Goal: Information Seeking & Learning: Check status

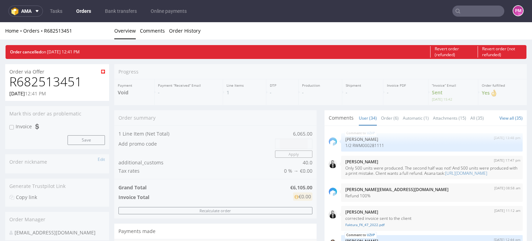
click at [56, 81] on h1 "R682513451" at bounding box center [57, 82] width 96 height 14
copy h1 "R682513451"
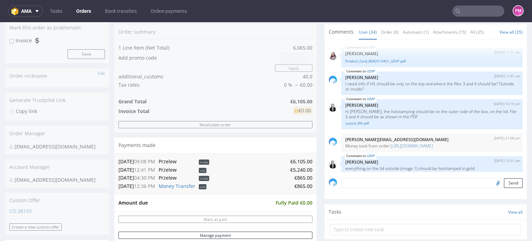
scroll to position [208, 0]
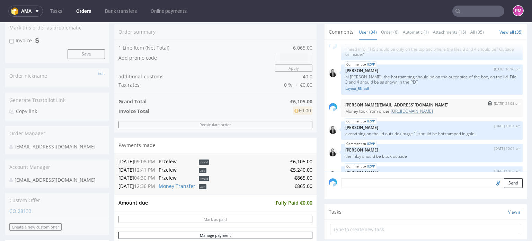
click at [426, 114] on link "https://platform.packhelp.com/pma/orders/R536156610/edit" at bounding box center [411, 111] width 42 height 6
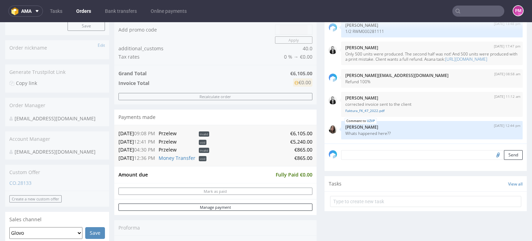
scroll to position [86, 0]
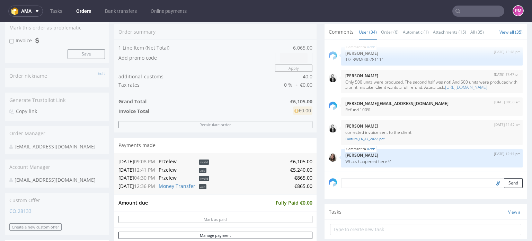
click at [470, 9] on input "text" at bounding box center [478, 11] width 52 height 11
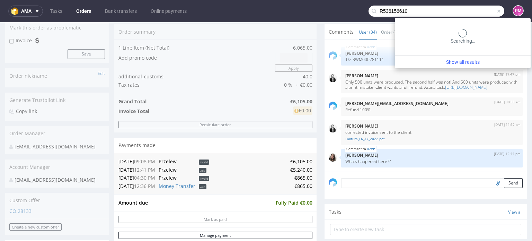
type input "R536156610"
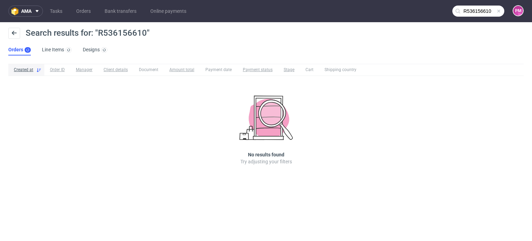
click at [498, 11] on span at bounding box center [499, 11] width 6 height 6
click at [487, 11] on input "text" at bounding box center [478, 11] width 52 height 11
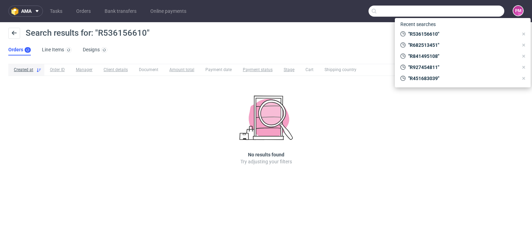
paste input "R084350574"
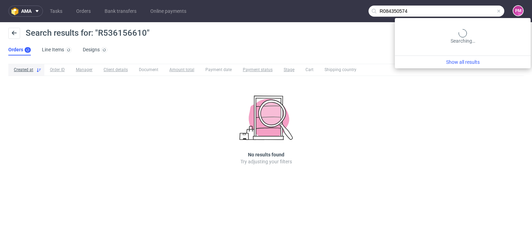
type input "R084350574"
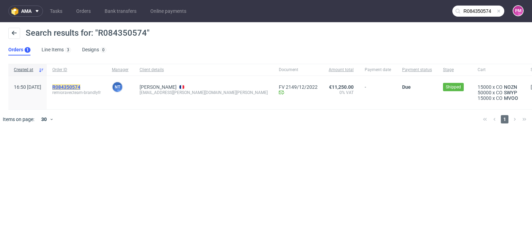
click at [79, 85] on mark "R084350574" at bounding box center [66, 87] width 28 height 6
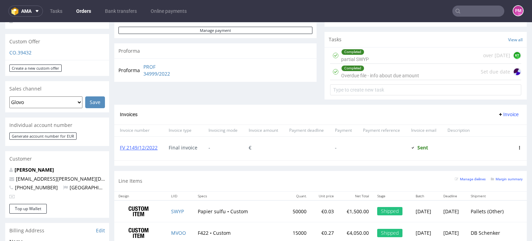
scroll to position [242, 0]
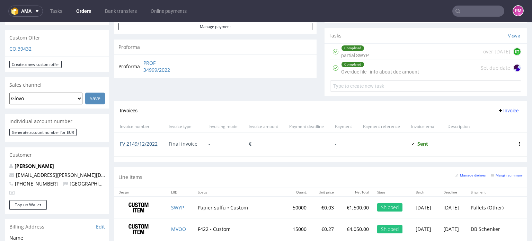
click at [147, 144] on link "FV 2149/12/2022" at bounding box center [139, 143] width 38 height 7
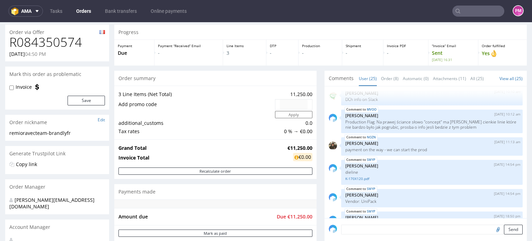
scroll to position [0, 0]
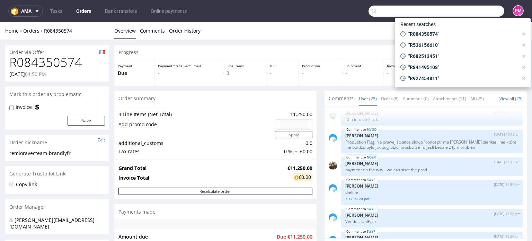
click at [481, 9] on input "text" at bounding box center [436, 11] width 136 height 11
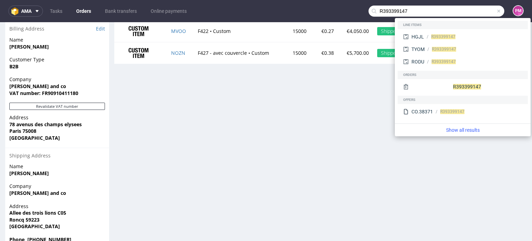
scroll to position [450, 0]
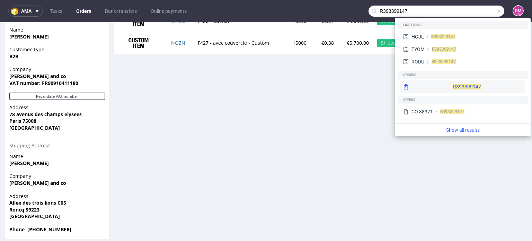
type input "R393399147"
click at [453, 87] on span "R393399147" at bounding box center [467, 87] width 28 height 6
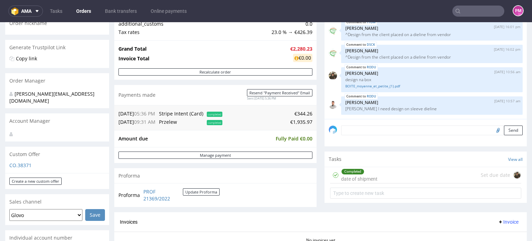
scroll to position [104, 0]
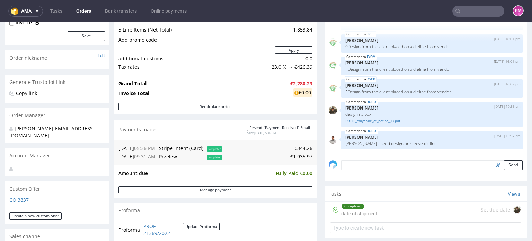
click at [173, 155] on span "Przelew" at bounding box center [168, 156] width 18 height 7
click at [220, 156] on span "completed" at bounding box center [215, 156] width 16 height 5
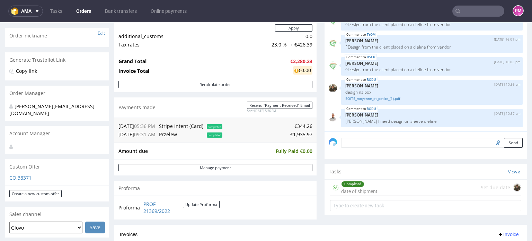
scroll to position [138, 0]
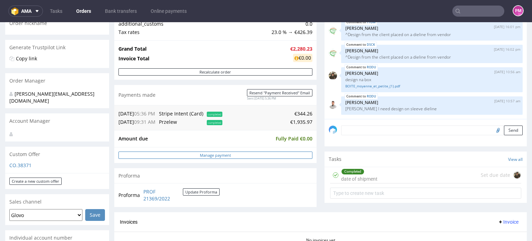
click at [210, 154] on link "Manage payment" at bounding box center [215, 154] width 194 height 7
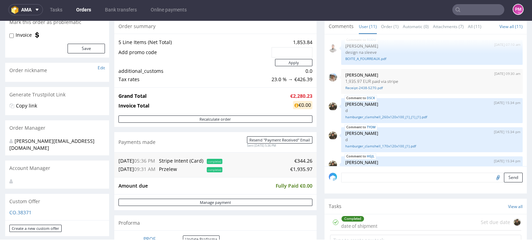
scroll to position [32, 0]
click at [350, 87] on link "Receipt-2438-5270.pdf" at bounding box center [431, 87] width 173 height 5
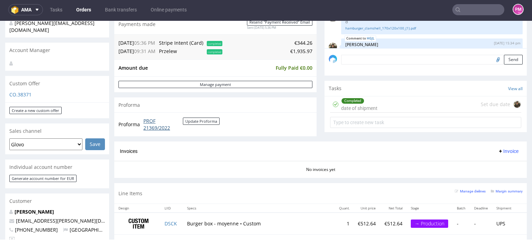
scroll to position [173, 0]
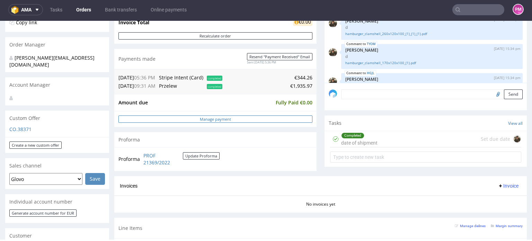
click at [218, 118] on link "Manage payment" at bounding box center [215, 118] width 194 height 7
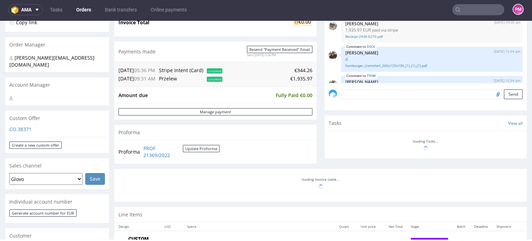
scroll to position [170, 0]
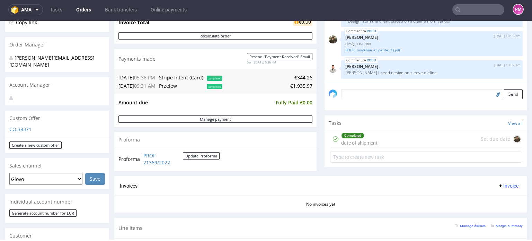
click at [462, 9] on input "text" at bounding box center [478, 9] width 52 height 11
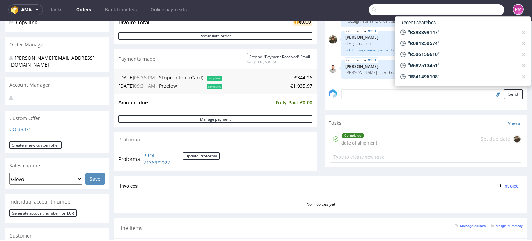
paste input "R166090368"
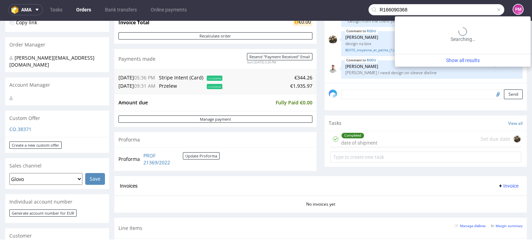
type input "R166090368"
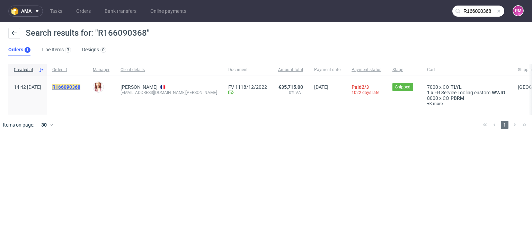
click at [80, 87] on mark "R166090368" at bounding box center [66, 87] width 28 height 6
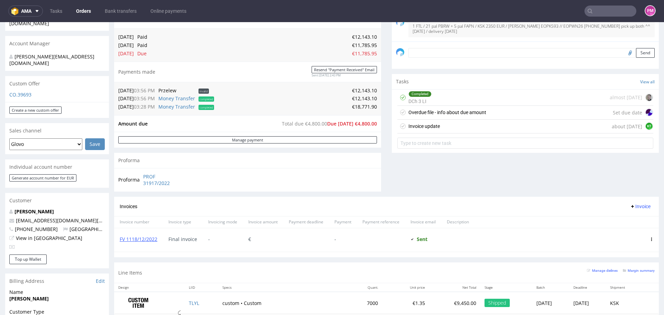
scroll to position [208, 0]
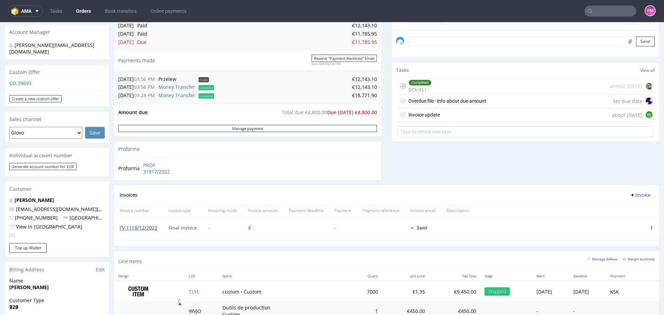
click at [149, 228] on link "FV 1118/12/2022" at bounding box center [139, 228] width 38 height 7
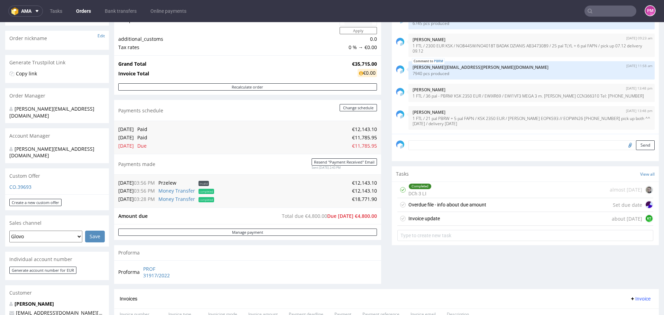
scroll to position [138, 0]
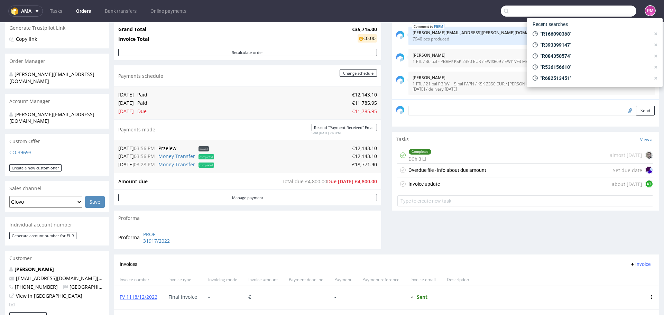
click at [531, 8] on input "text" at bounding box center [569, 11] width 136 height 11
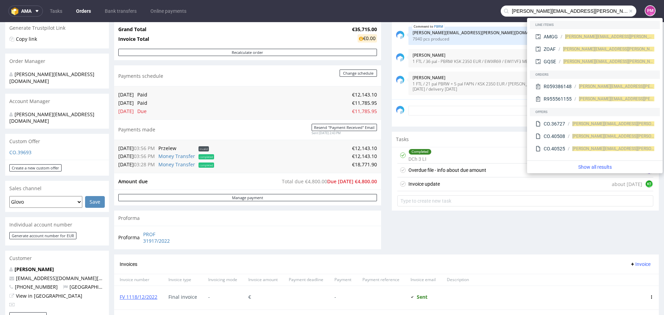
type input "camille.lebrun@planity.com"
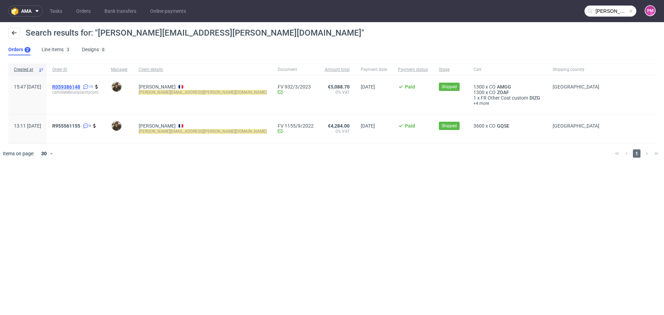
click at [80, 85] on span "R059386148" at bounding box center [66, 87] width 28 height 6
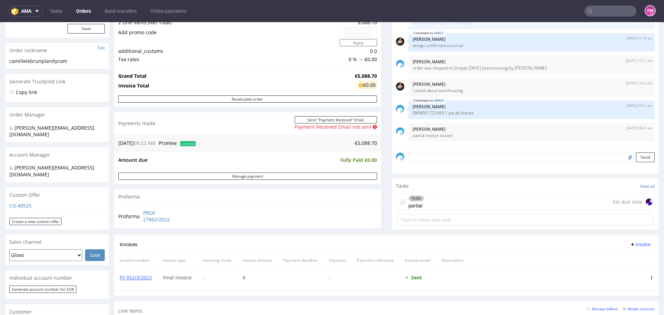
scroll to position [104, 0]
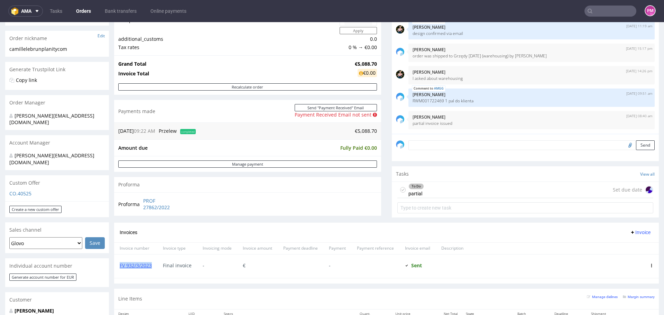
drag, startPoint x: 153, startPoint y: 267, endPoint x: 121, endPoint y: 269, distance: 31.9
click at [121, 240] on div "FV 932/3/2023" at bounding box center [135, 267] width 43 height 24
copy link "FV 932/3/2023"
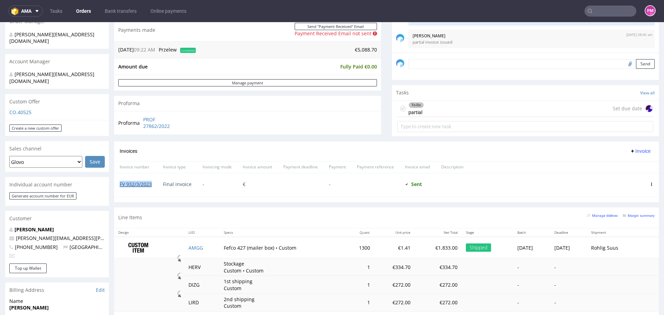
scroll to position [173, 0]
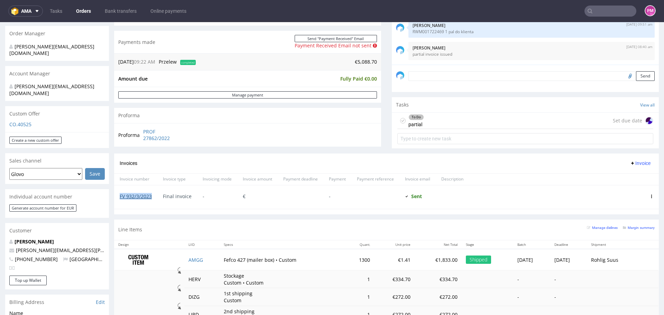
click at [135, 198] on link "FV 932/3/2023" at bounding box center [136, 196] width 32 height 7
type input "camille.lebrun@planity.com"
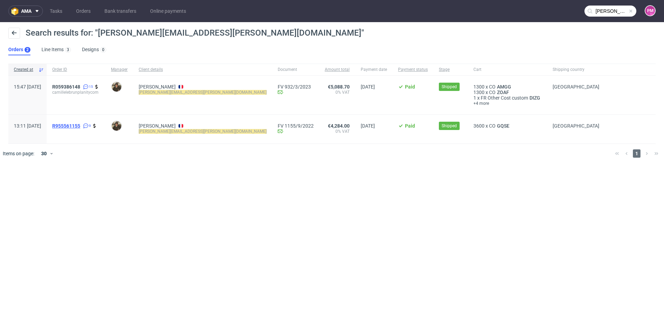
click at [80, 126] on span "R955561155" at bounding box center [66, 126] width 28 height 6
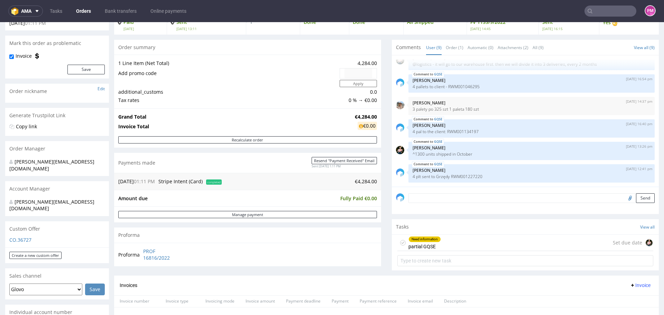
scroll to position [69, 0]
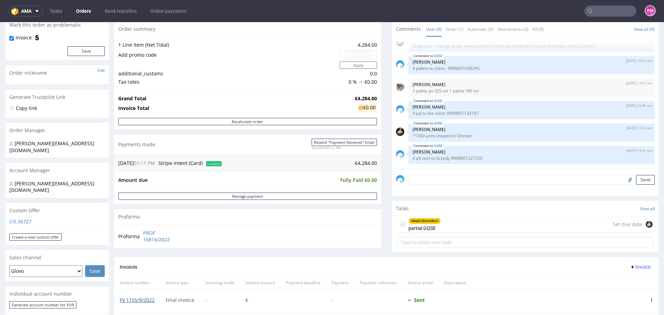
click at [137, 240] on link "FV 1155/9/2022" at bounding box center [137, 300] width 35 height 7
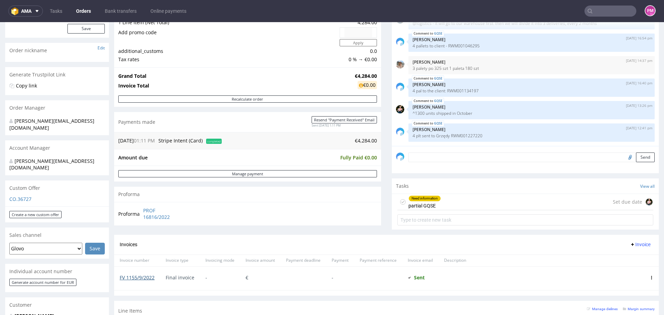
scroll to position [104, 0]
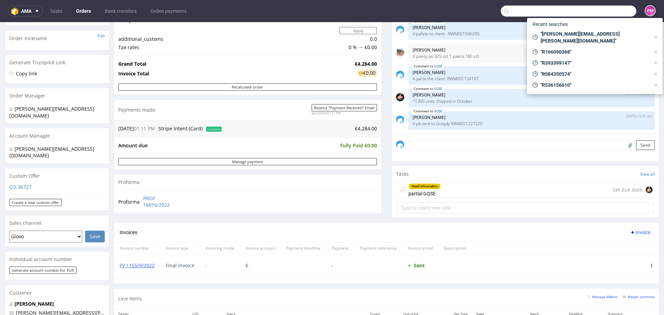
click at [531, 11] on input "text" at bounding box center [569, 11] width 136 height 11
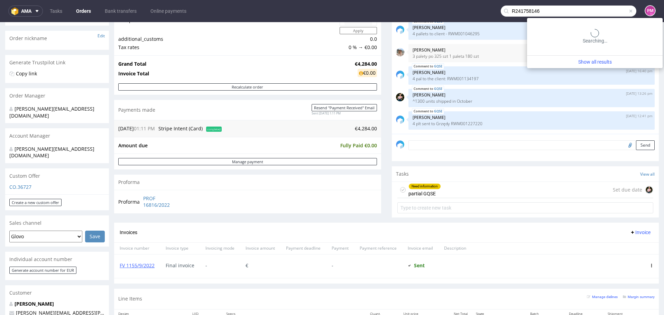
type input "R241758146"
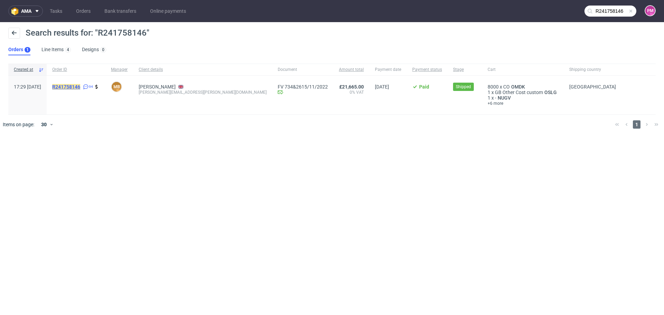
click at [80, 88] on mark "R241758146" at bounding box center [66, 87] width 28 height 6
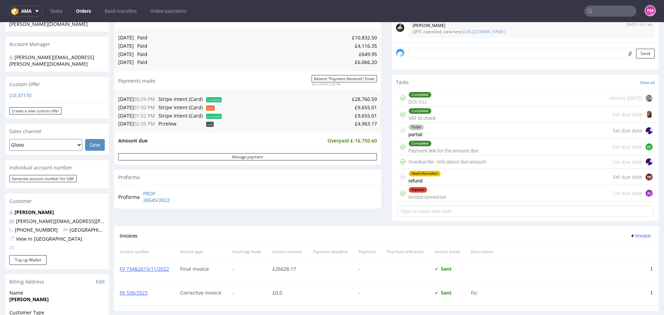
scroll to position [208, 0]
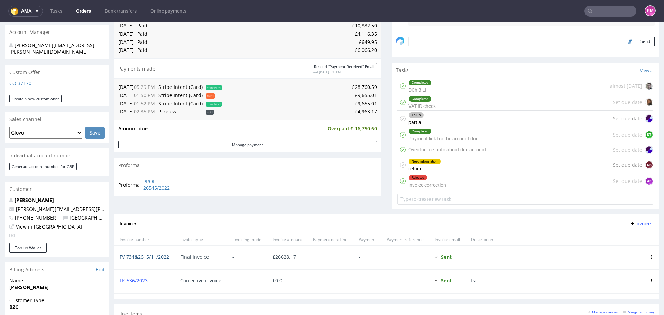
click at [154, 240] on link "FV 734&2615/11/2022" at bounding box center [144, 257] width 49 height 7
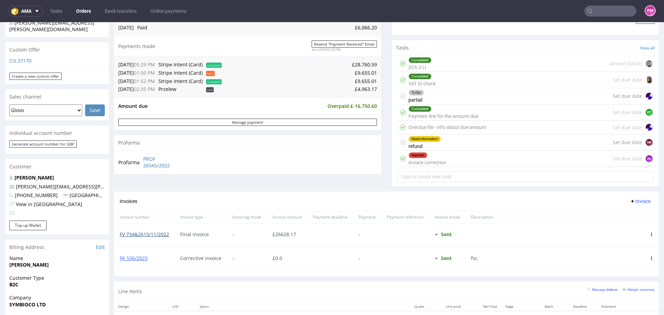
scroll to position [242, 0]
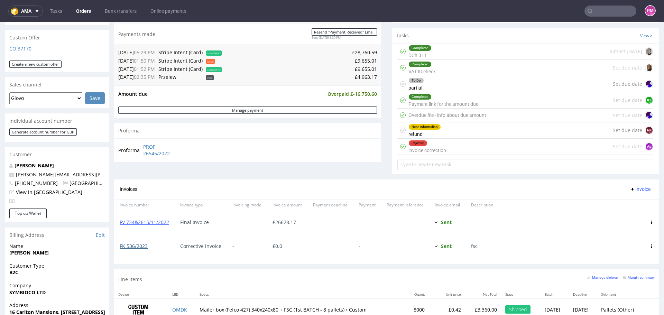
click at [137, 240] on link "FK 536/2023" at bounding box center [134, 246] width 28 height 7
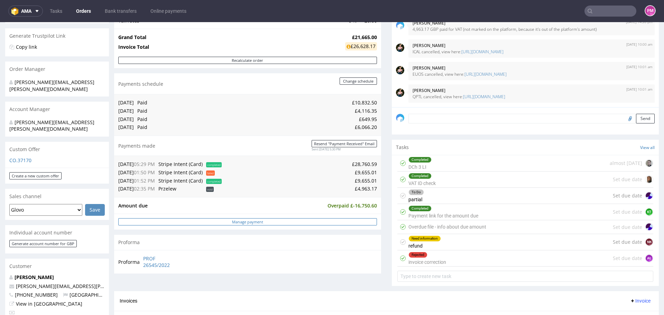
scroll to position [104, 0]
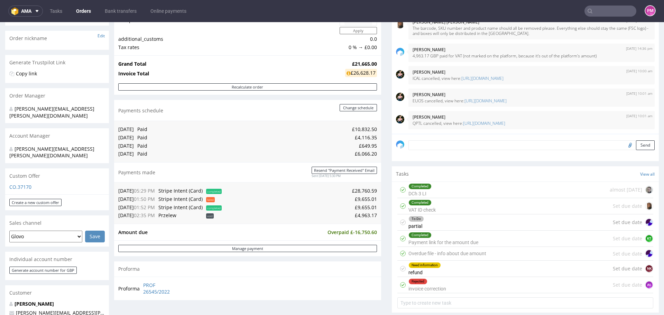
click at [531, 10] on input "text" at bounding box center [611, 11] width 52 height 11
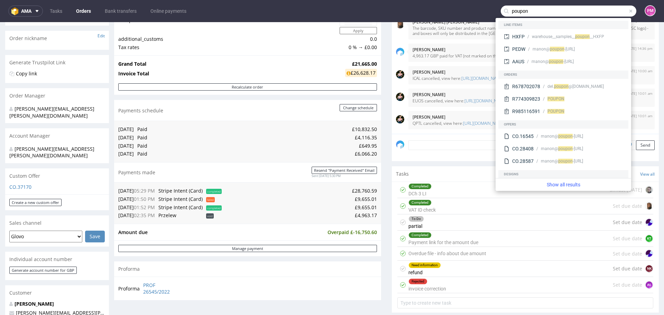
type input "poupon"
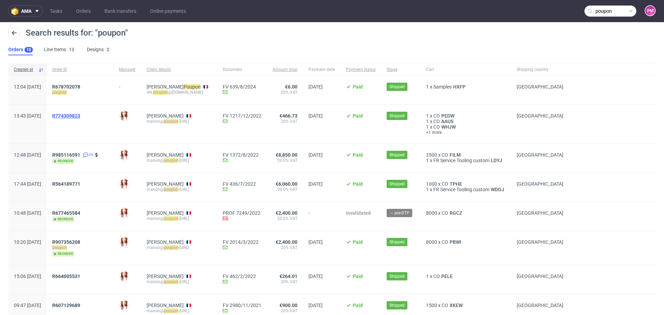
click at [80, 116] on span "R774309823" at bounding box center [66, 116] width 28 height 6
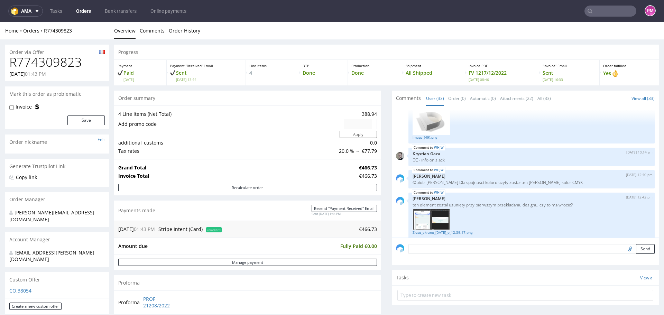
type input "poupon"
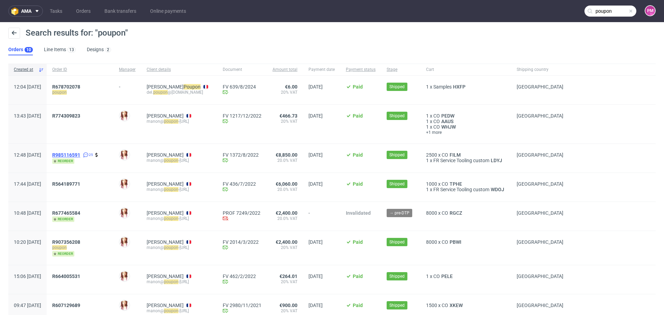
click at [80, 153] on span "R985116591" at bounding box center [66, 155] width 28 height 6
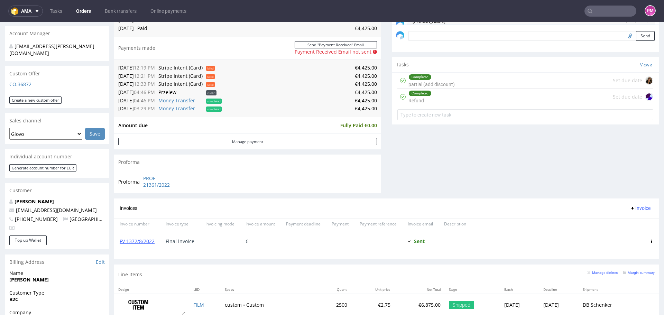
scroll to position [208, 0]
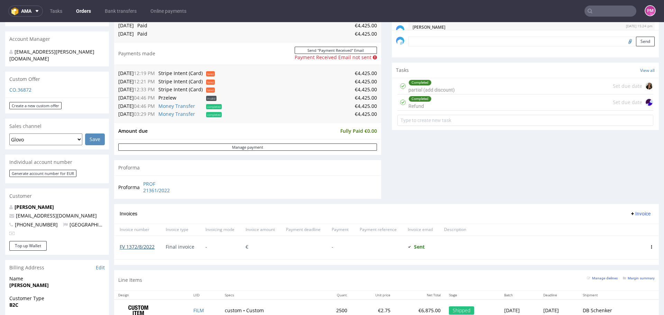
click at [134, 240] on link "FV 1372/8/2022" at bounding box center [137, 247] width 35 height 7
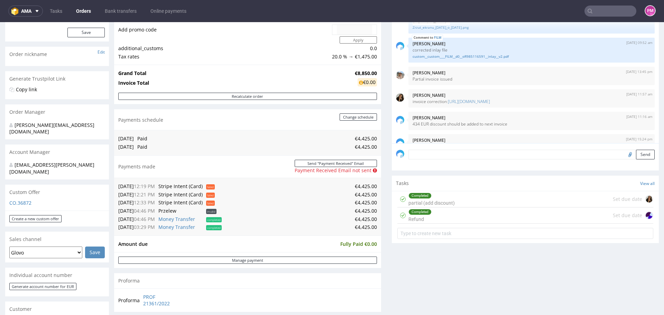
scroll to position [104, 0]
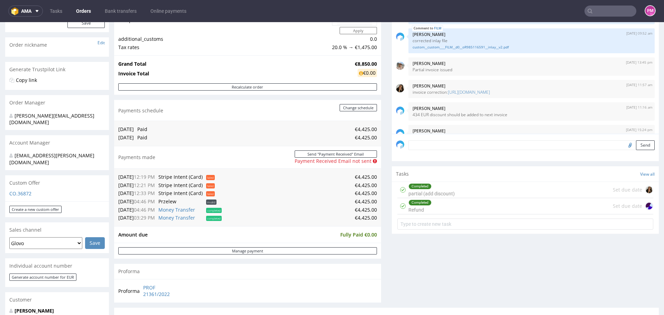
type input "poupon"
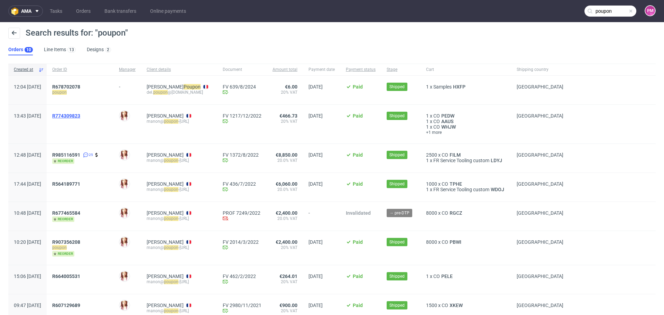
click at [80, 115] on span "R774309823" at bounding box center [66, 116] width 28 height 6
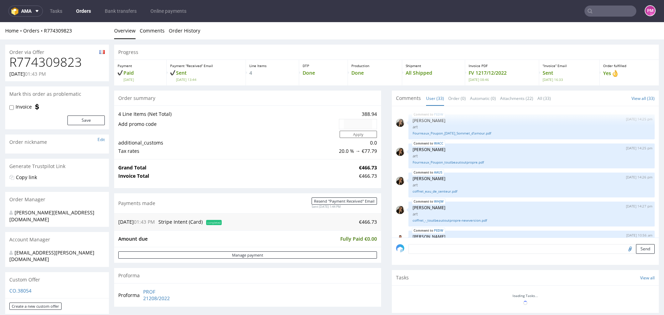
scroll to position [1074, 0]
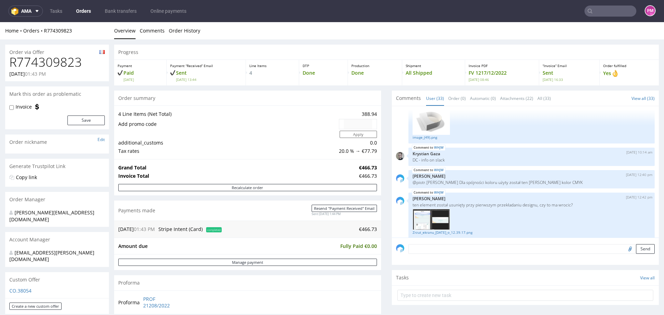
click at [218, 231] on span "completed" at bounding box center [214, 229] width 16 height 5
click at [217, 230] on span "completed" at bounding box center [214, 229] width 16 height 5
click at [228, 240] on link "Manage payment" at bounding box center [247, 262] width 259 height 7
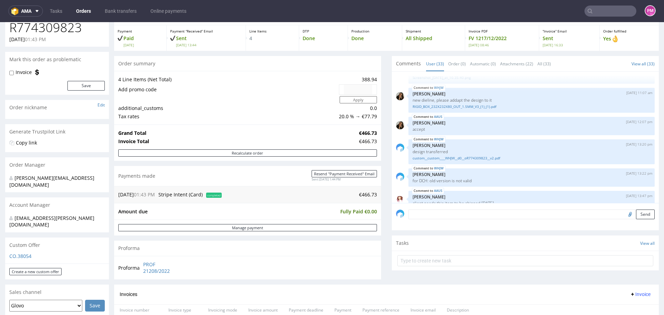
scroll to position [832, 0]
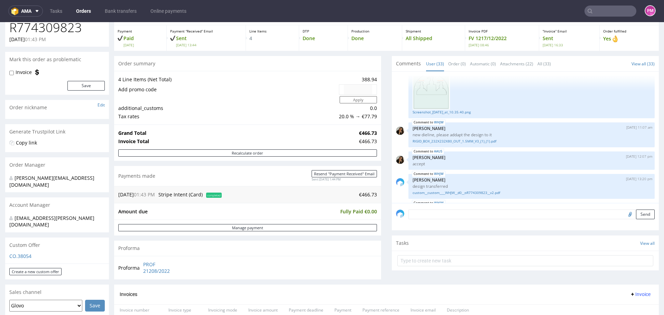
type input "poupon"
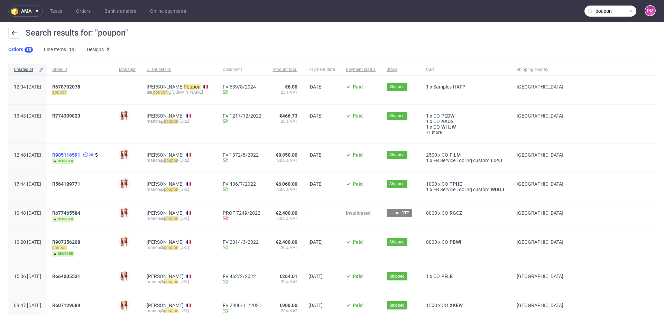
click at [80, 155] on span "R985116591" at bounding box center [66, 155] width 28 height 6
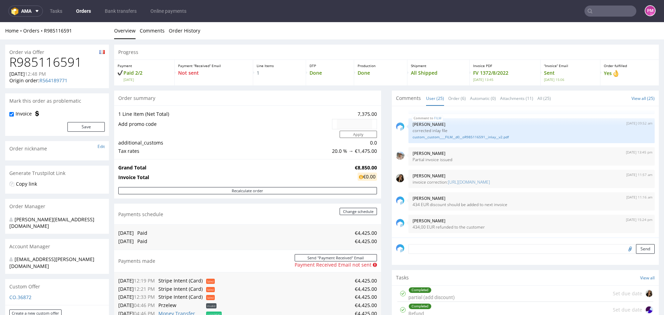
scroll to position [35, 0]
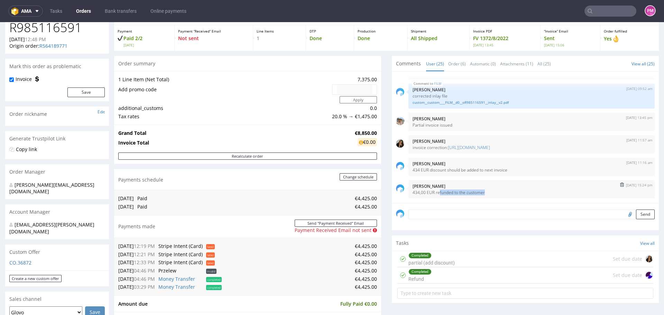
drag, startPoint x: 433, startPoint y: 192, endPoint x: 493, endPoint y: 191, distance: 60.2
click at [495, 193] on p "434,00 EUR refunded to the customer" at bounding box center [532, 192] width 238 height 5
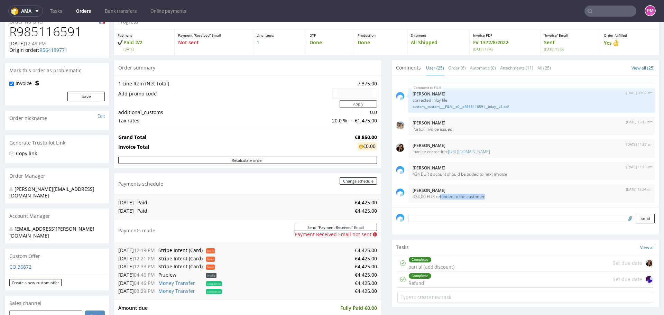
scroll to position [0, 0]
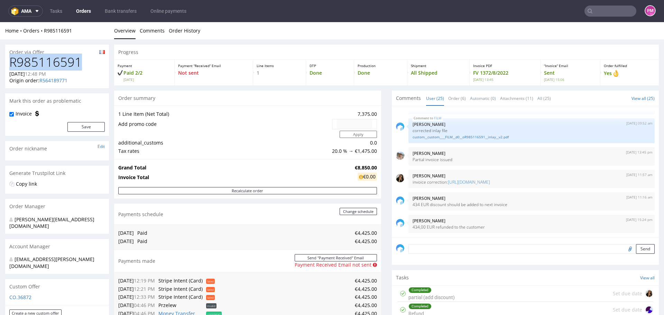
drag, startPoint x: 80, startPoint y: 65, endPoint x: 0, endPoint y: 64, distance: 79.9
copy h1 "R985116591"
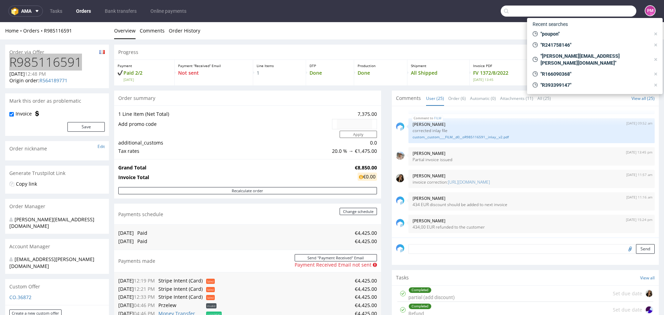
click at [531, 10] on input "text" at bounding box center [569, 11] width 136 height 11
paste input "R269480643"
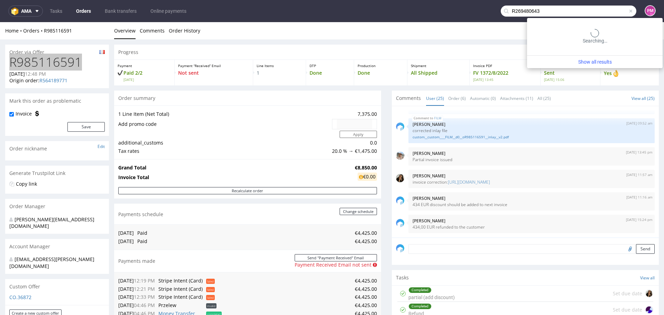
type input "R269480643"
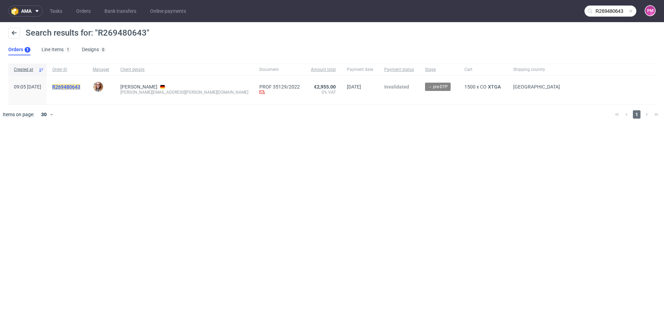
click at [79, 86] on mark "R269480643" at bounding box center [66, 87] width 28 height 6
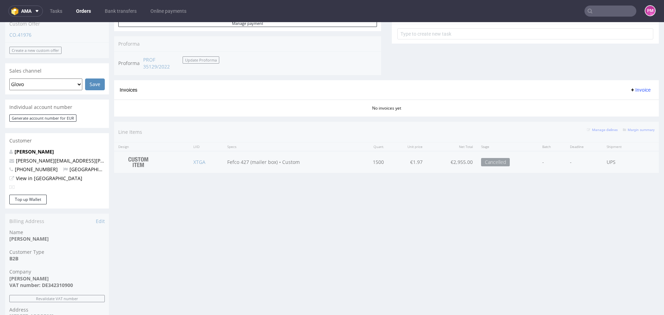
scroll to position [242, 0]
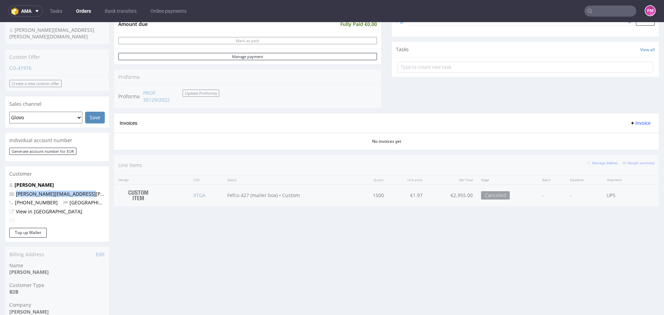
drag, startPoint x: 92, startPoint y: 180, endPoint x: 16, endPoint y: 178, distance: 76.5
click at [16, 191] on p "samuel.spomer@googlemail.com" at bounding box center [57, 194] width 96 height 7
copy link "samuel.spomer@googlemail.com"
click at [531, 11] on input "text" at bounding box center [611, 11] width 52 height 11
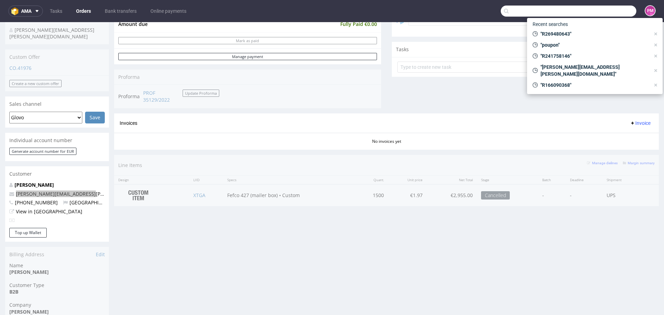
paste input "samuel.spomer@googlemail.com"
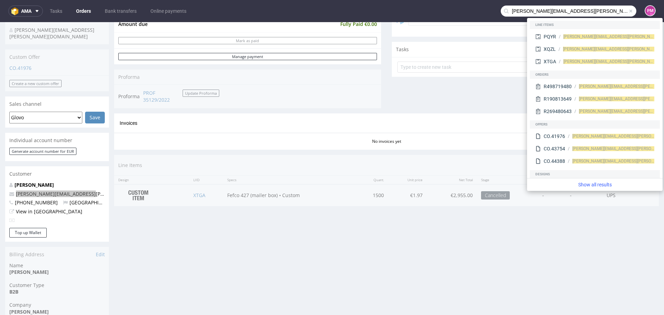
type input "samuel.spomer@googlemail.com"
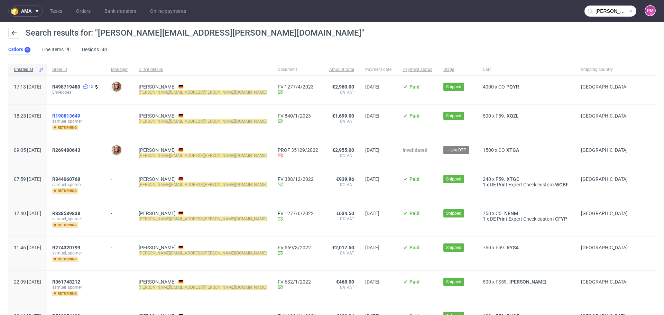
click at [80, 115] on span "R190813649" at bounding box center [66, 116] width 28 height 6
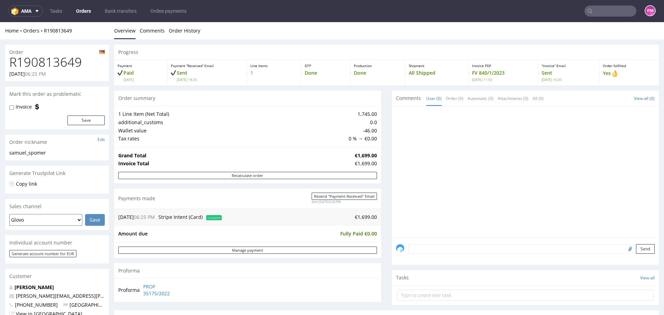
type input "samuel.spomer@googlemail.com"
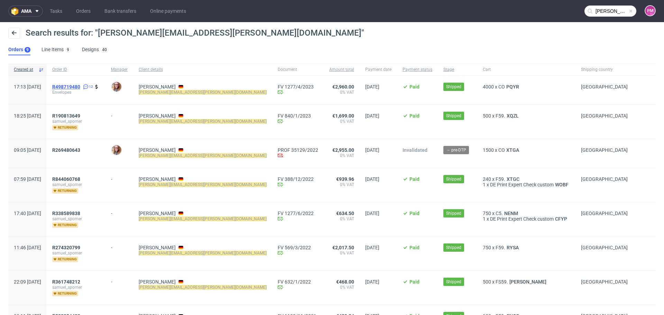
click at [80, 86] on span "R498719480" at bounding box center [66, 87] width 28 height 6
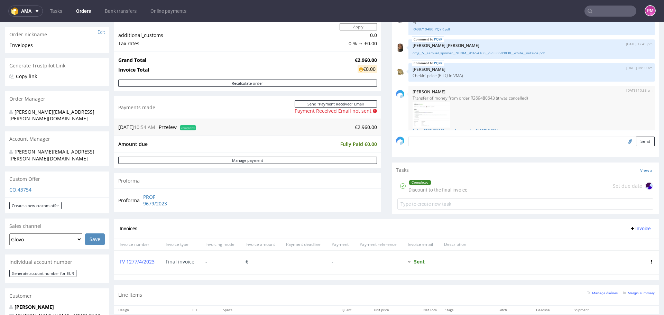
scroll to position [138, 0]
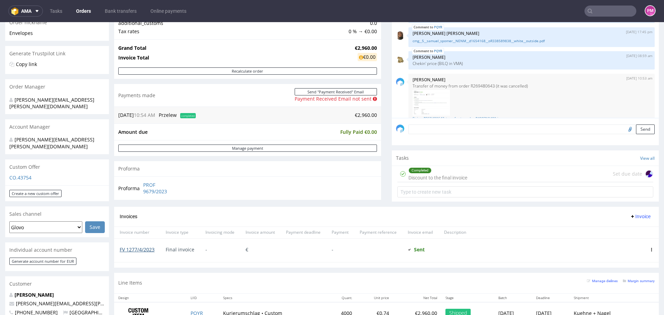
click at [129, 240] on link "FV 1277/4/2023" at bounding box center [137, 249] width 35 height 7
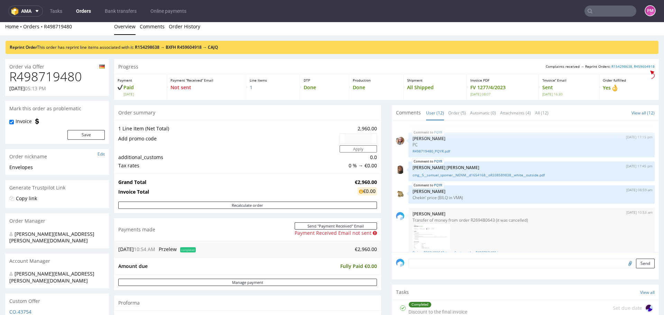
scroll to position [0, 0]
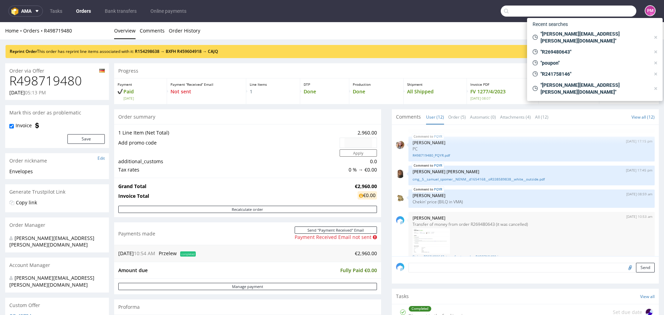
click at [531, 8] on input "text" at bounding box center [569, 11] width 136 height 11
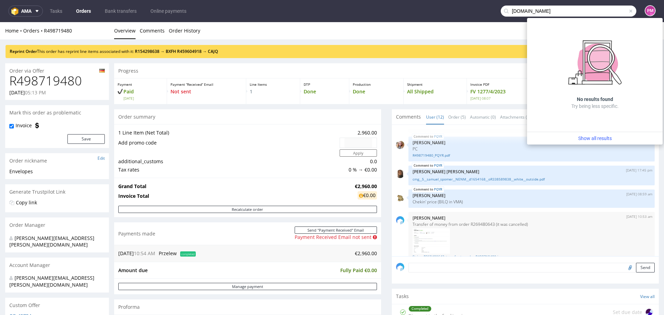
type input "everyprint.eu"
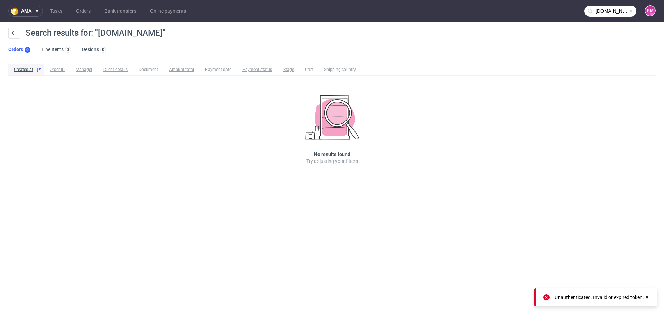
click at [531, 240] on icon at bounding box center [647, 298] width 6 height 6
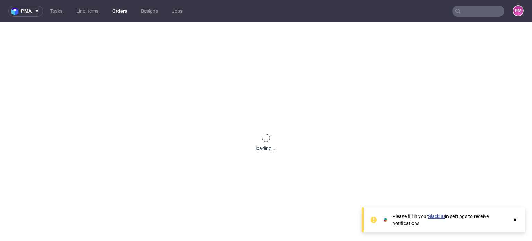
click at [515, 219] on use at bounding box center [514, 219] width 3 height 3
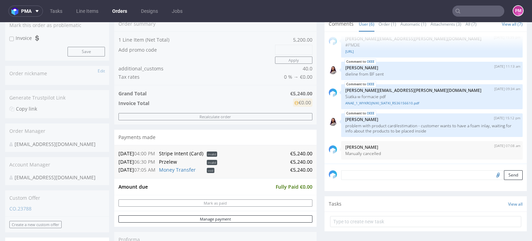
scroll to position [104, 0]
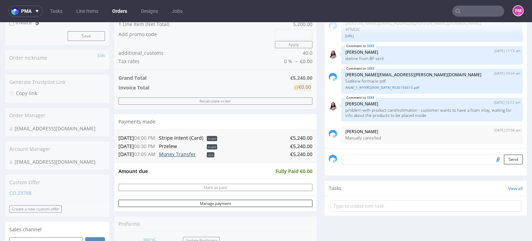
click at [180, 155] on link "Money Transfer" at bounding box center [177, 154] width 37 height 7
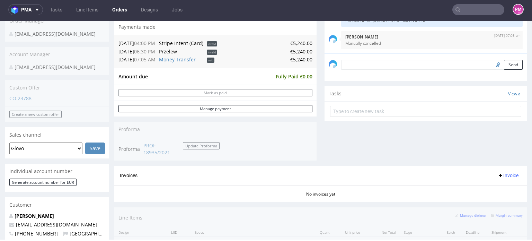
scroll to position [167, 0]
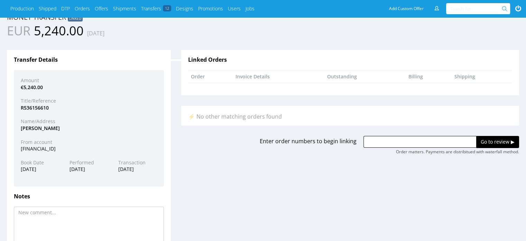
scroll to position [18, 0]
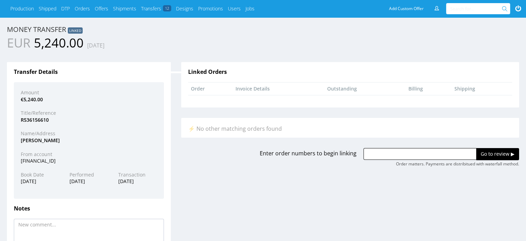
click at [39, 119] on div "R536156610" at bounding box center [89, 119] width 147 height 7
copy div "R536156610"
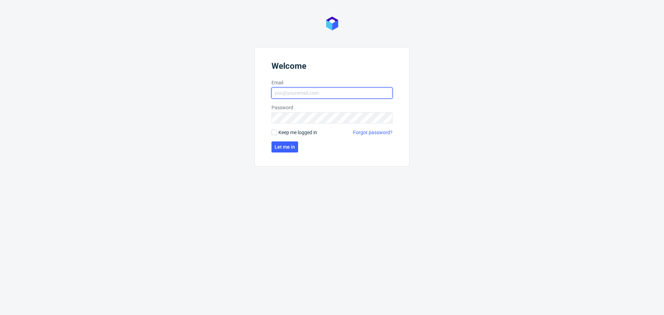
click at [299, 93] on input "Email" at bounding box center [332, 93] width 121 height 11
type input "[PERSON_NAME][EMAIL_ADDRESS][PERSON_NAME][DOMAIN_NAME]"
click button "Let me in" at bounding box center [285, 147] width 27 height 11
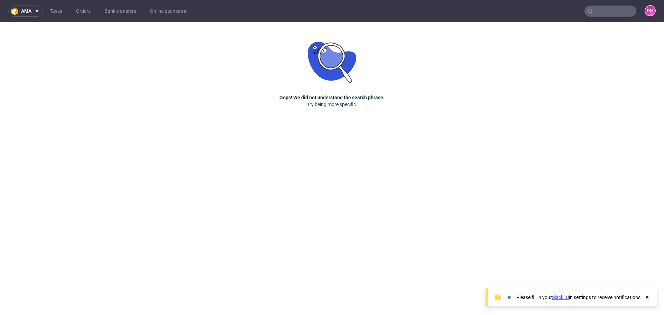
click at [599, 11] on input "text" at bounding box center [611, 11] width 52 height 11
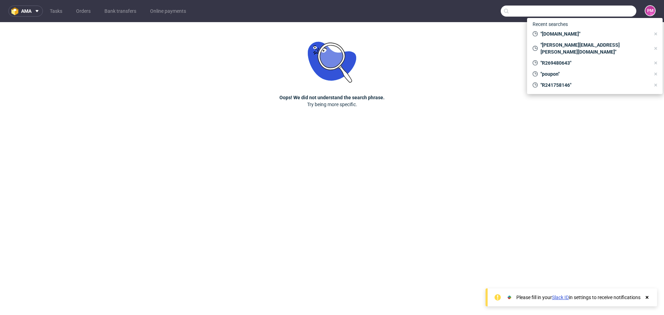
paste input "[EMAIL_ADDRESS][DOMAIN_NAME]"
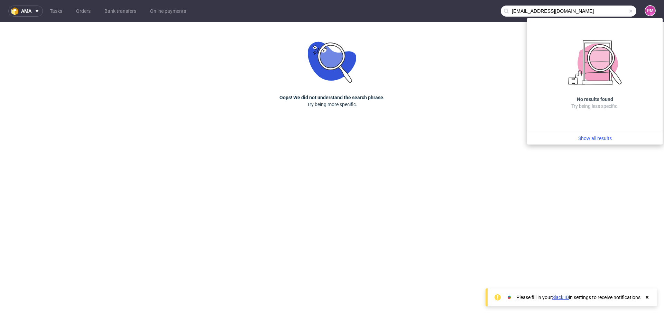
drag, startPoint x: 581, startPoint y: 9, endPoint x: 390, endPoint y: 12, distance: 191.1
click at [405, 9] on nav "ama Tasks Orders Bank transfers Online payments [EMAIL_ADDRESS][DOMAIN_NAME] PM" at bounding box center [332, 11] width 664 height 22
paste input "Everyprint"
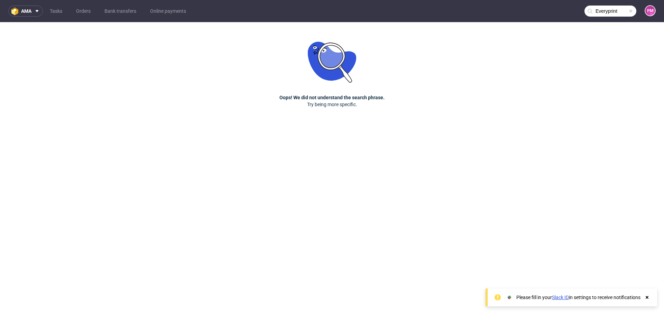
type input "Everyprint"
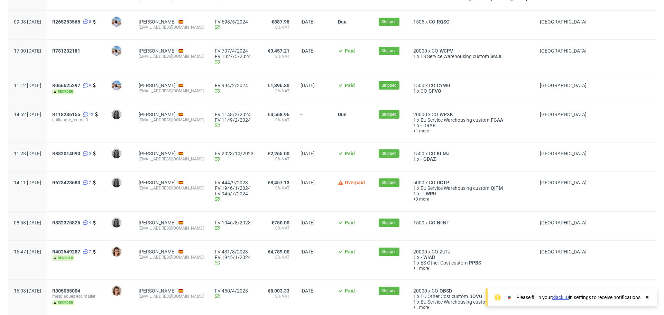
scroll to position [311, 0]
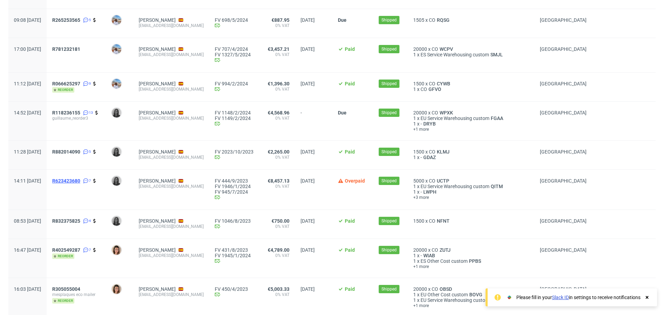
click at [80, 184] on span "R623423680" at bounding box center [66, 181] width 28 height 6
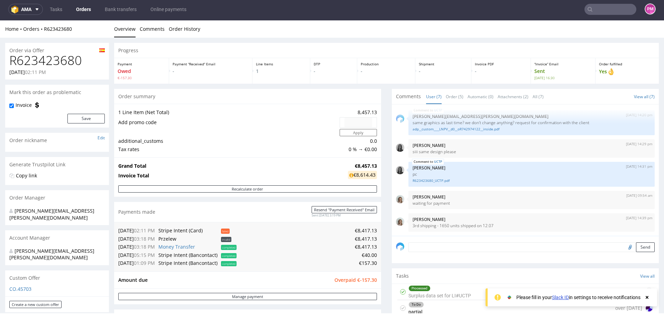
scroll to position [35, 0]
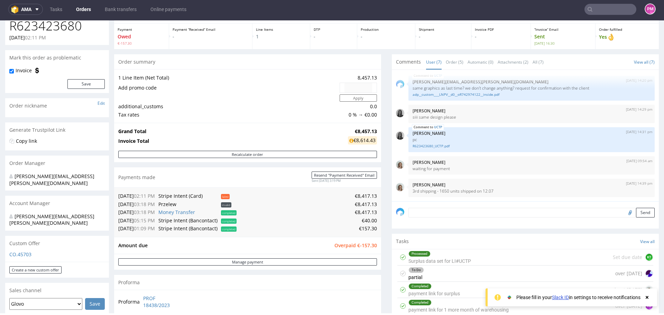
type input "Everyprint"
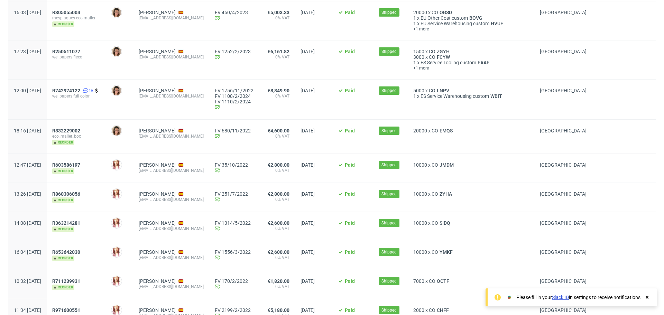
scroll to position [623, 0]
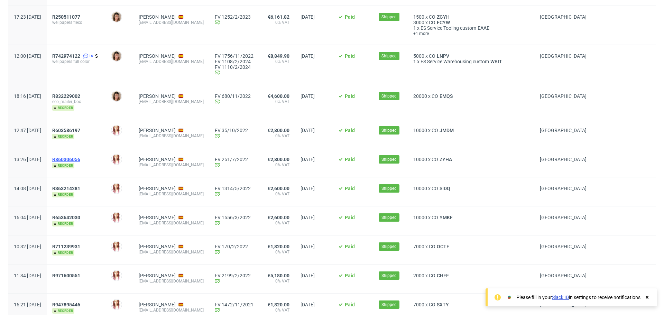
click at [80, 162] on span "R860306056" at bounding box center [66, 160] width 28 height 6
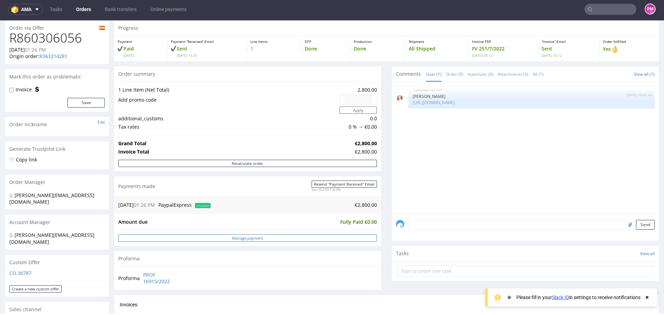
scroll to position [35, 0]
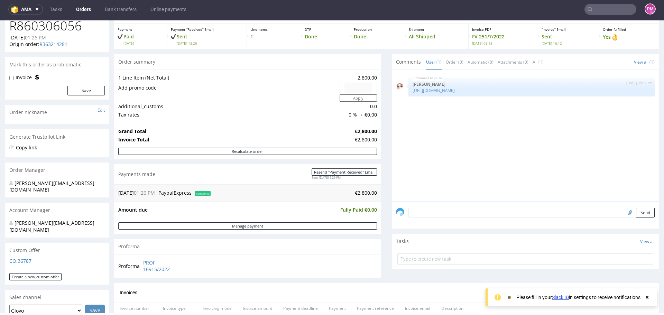
type input "Everyprint"
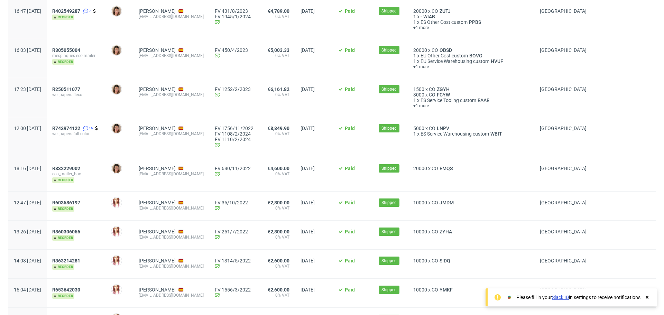
scroll to position [554, 0]
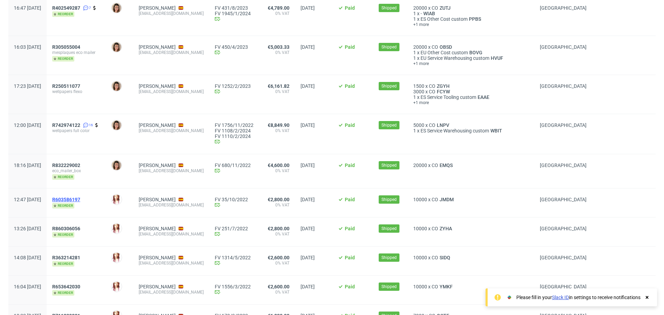
click at [80, 201] on span "R603586197" at bounding box center [66, 200] width 28 height 6
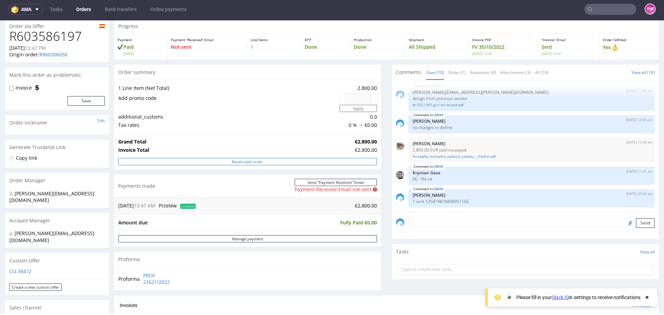
scroll to position [35, 0]
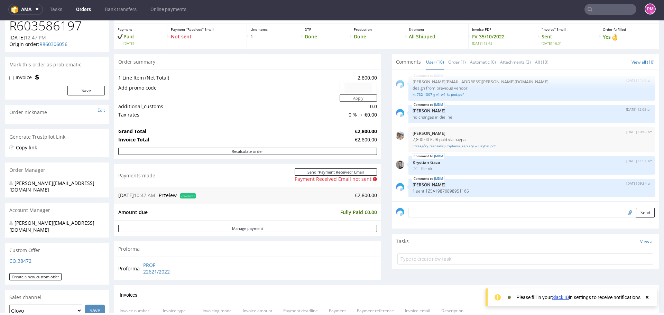
click at [186, 196] on span "completed" at bounding box center [188, 195] width 16 height 5
click at [228, 228] on link "Manage payment" at bounding box center [247, 228] width 259 height 7
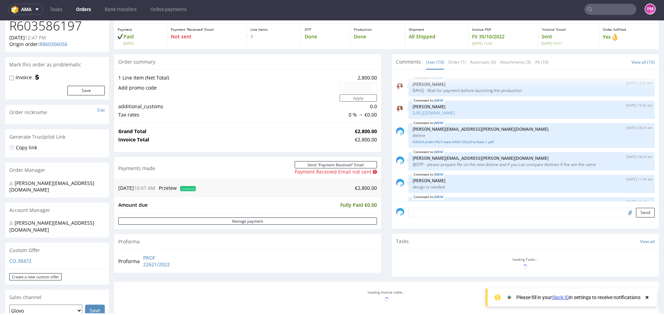
scroll to position [121, 0]
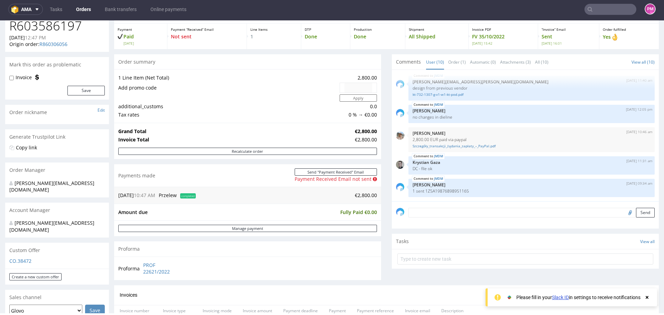
type input "Everyprint"
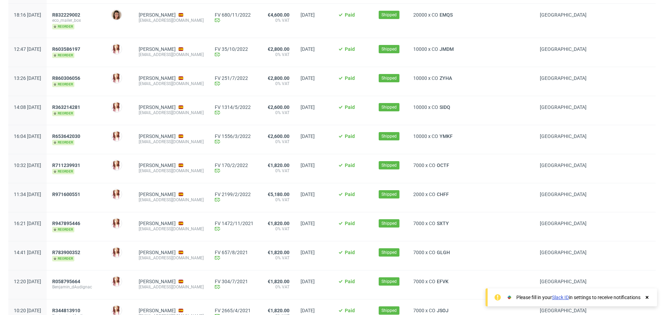
scroll to position [692, 0]
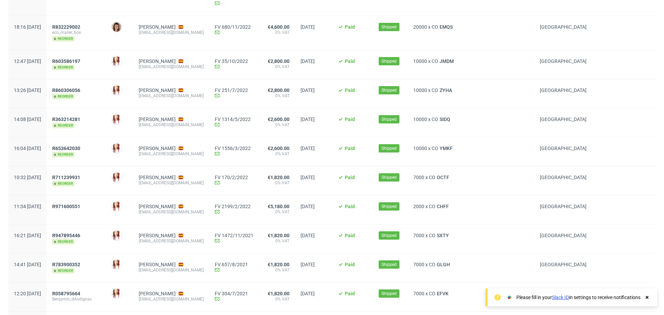
click at [265, 92] on div "€2,800.00 0% VAT" at bounding box center [277, 93] width 36 height 29
drag, startPoint x: 219, startPoint y: 92, endPoint x: 261, endPoint y: 93, distance: 41.9
click at [259, 93] on div "FV 251/7/2022 Invoice email Sent at [DATE]" at bounding box center [234, 93] width 50 height 29
copy link "FV 251/7/2022"
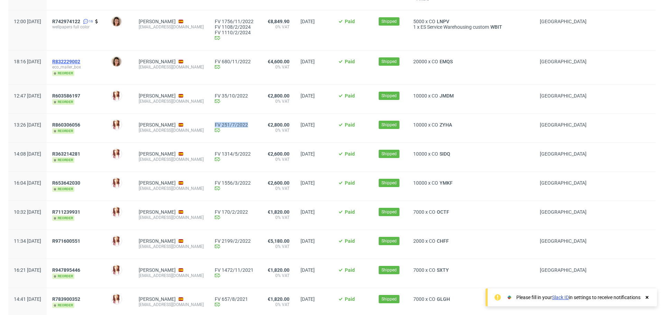
click at [80, 64] on span "R832229002" at bounding box center [66, 62] width 28 height 6
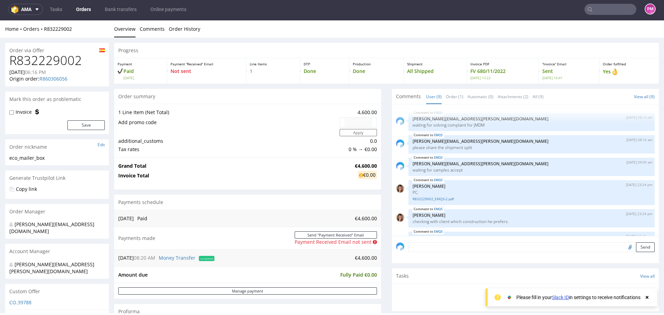
scroll to position [98, 0]
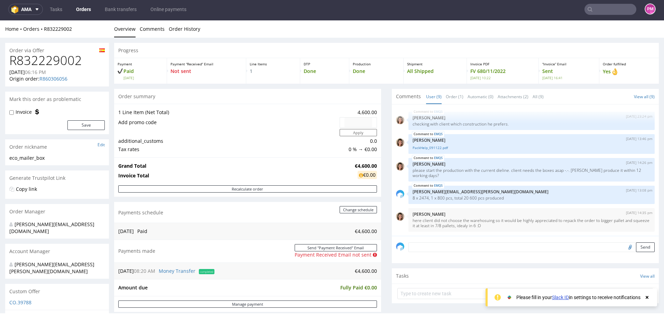
type input "Everyprint"
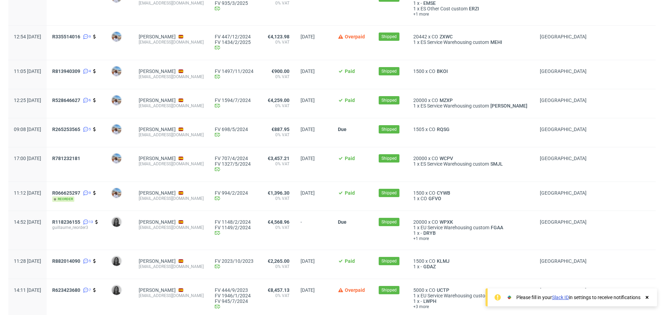
scroll to position [242, 0]
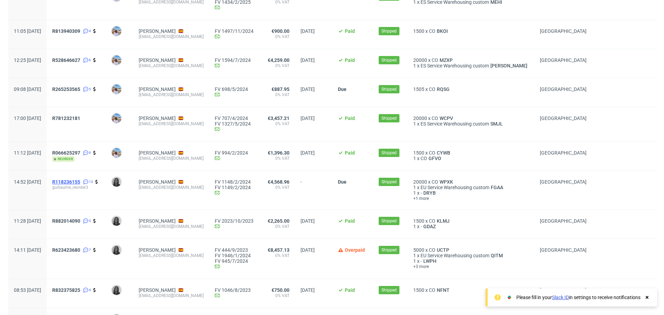
click at [80, 182] on span "R118236155" at bounding box center [66, 182] width 28 height 6
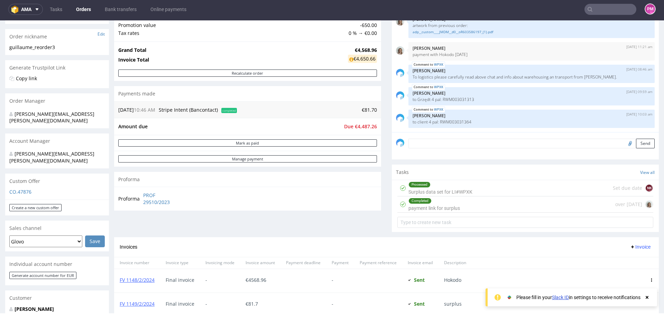
scroll to position [138, 0]
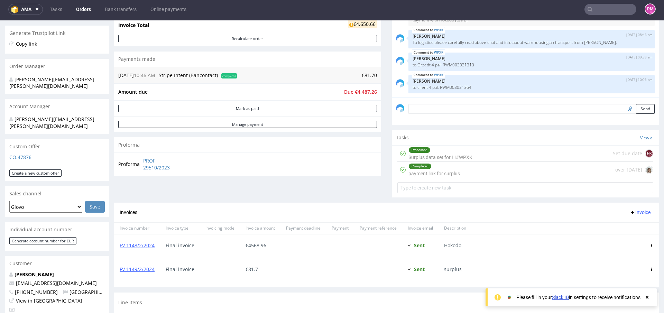
type input "Everyprint"
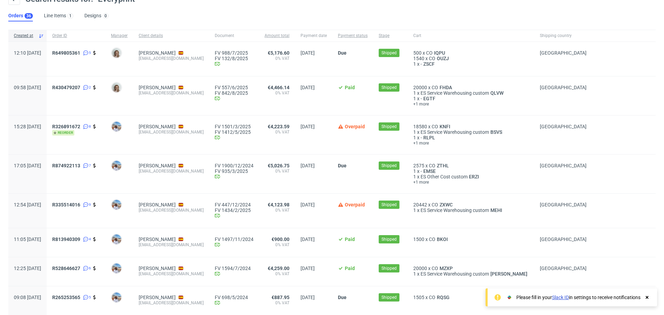
scroll to position [138, 0]
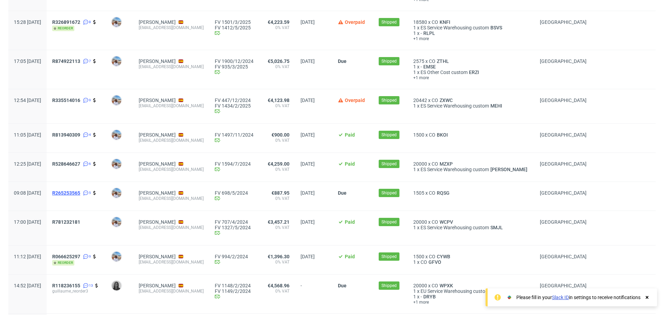
click at [80, 193] on span "R265253565" at bounding box center [66, 193] width 28 height 6
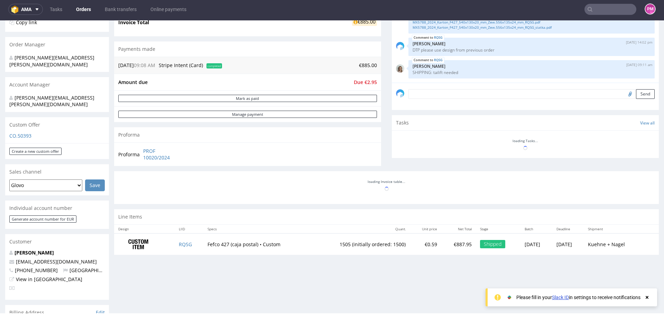
scroll to position [173, 0]
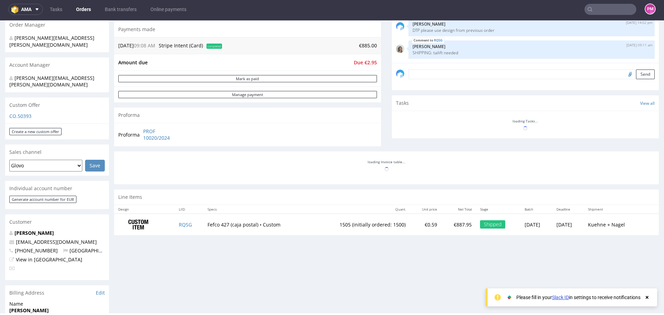
type input "Everyprint"
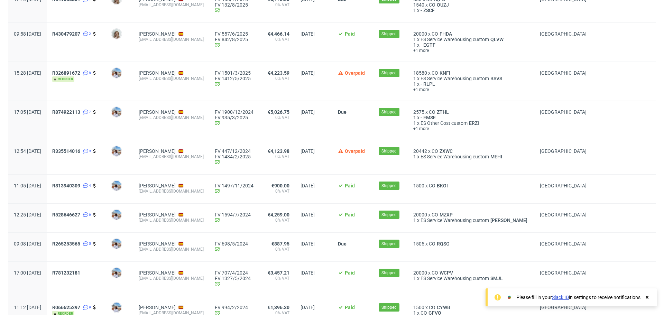
scroll to position [104, 0]
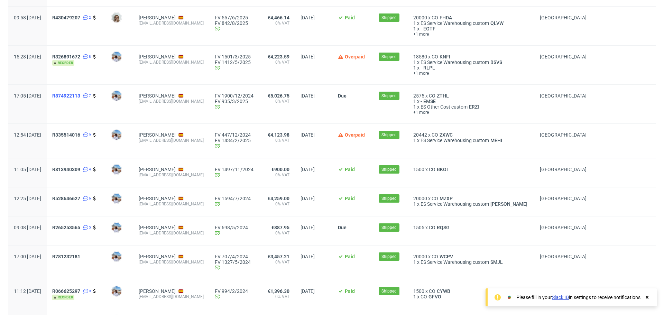
click at [80, 96] on span "R874922113" at bounding box center [66, 96] width 28 height 6
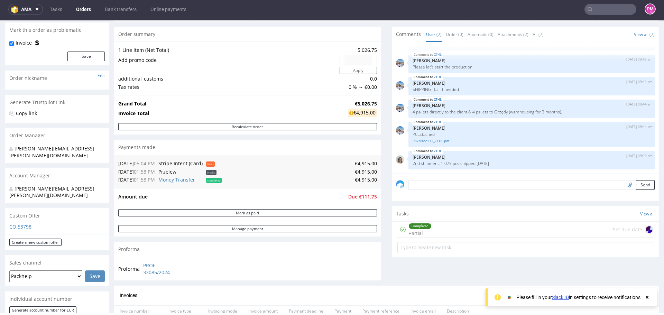
scroll to position [35, 0]
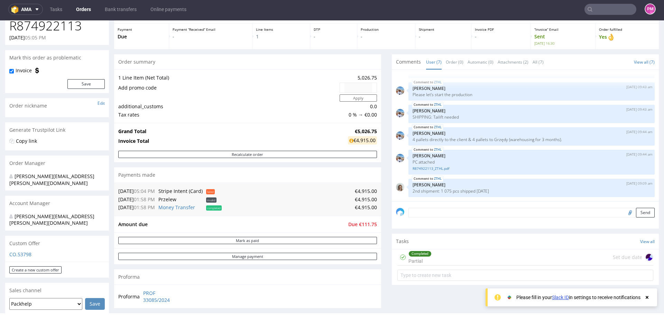
type input "Everyprint"
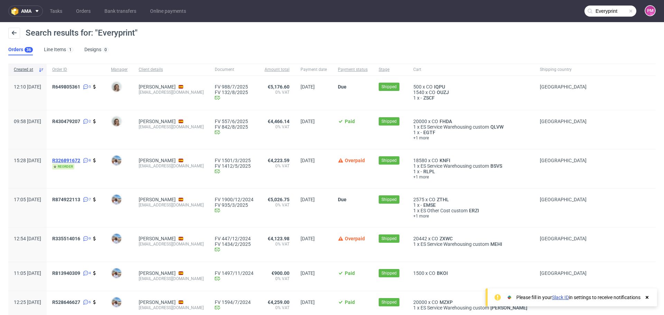
click at [80, 158] on span "R326891672" at bounding box center [66, 161] width 28 height 6
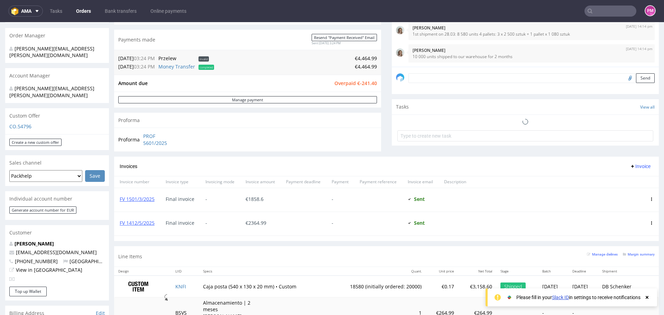
scroll to position [173, 0]
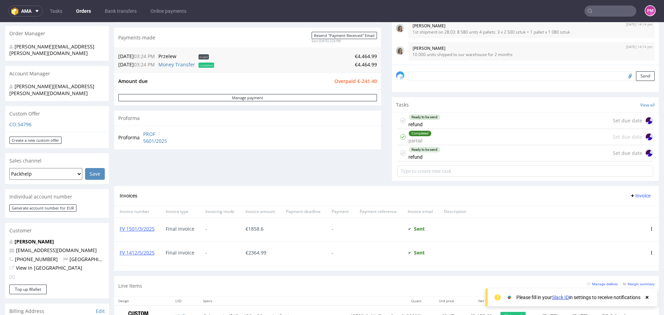
type input "Everyprint"
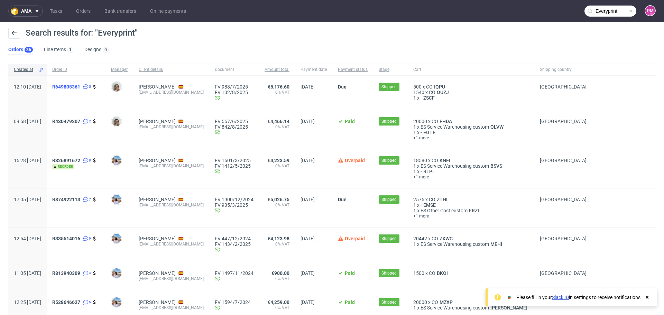
click at [80, 87] on span "R649805361" at bounding box center [66, 87] width 28 height 6
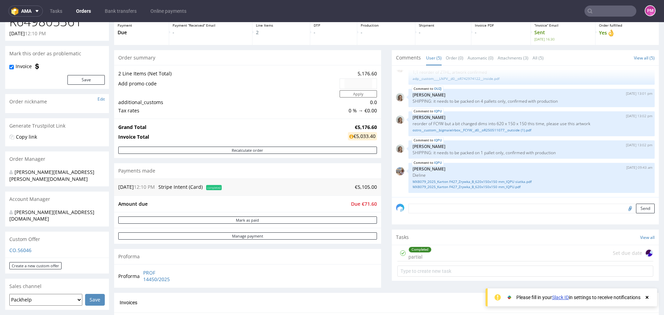
scroll to position [173, 0]
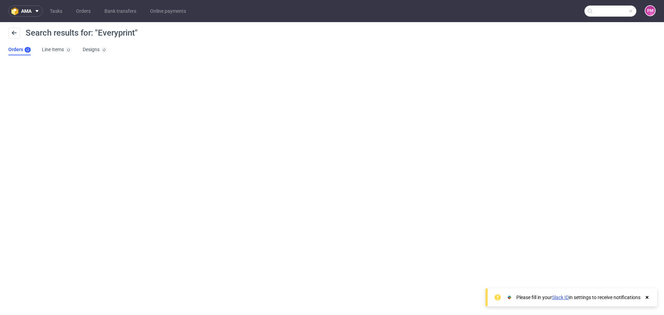
type input "Everyprint"
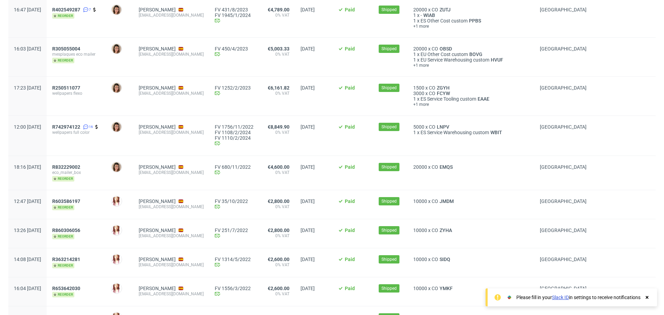
scroll to position [588, 0]
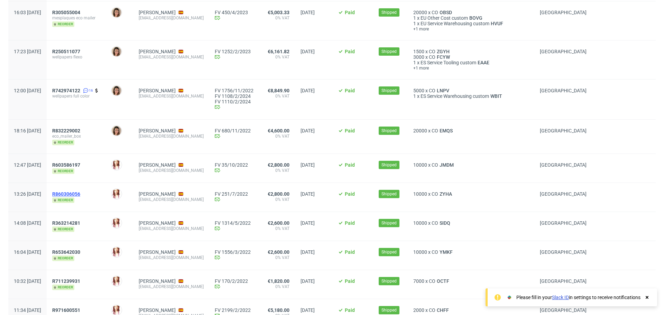
click at [80, 196] on span "R860306056" at bounding box center [66, 194] width 28 height 6
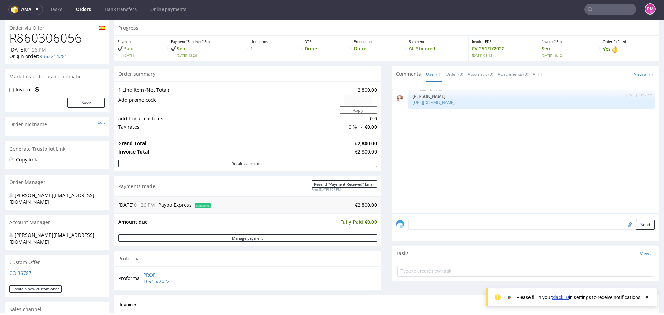
scroll to position [35, 0]
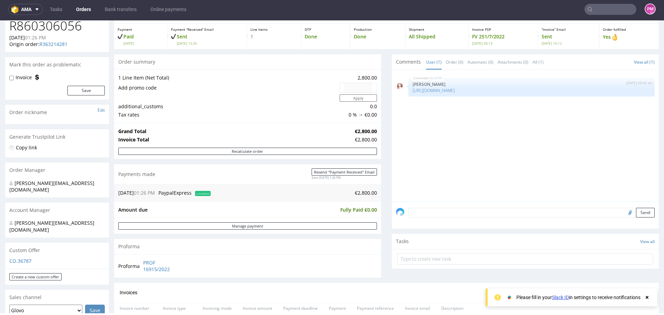
type input "Everyprint"
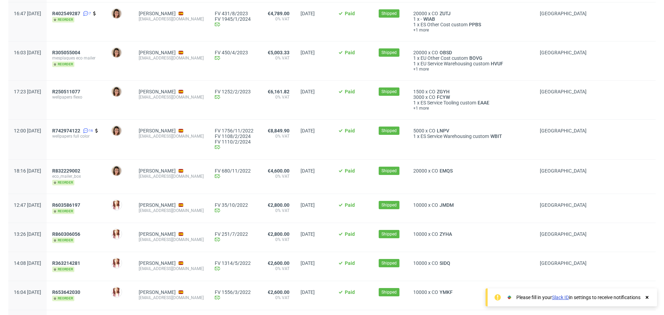
scroll to position [554, 0]
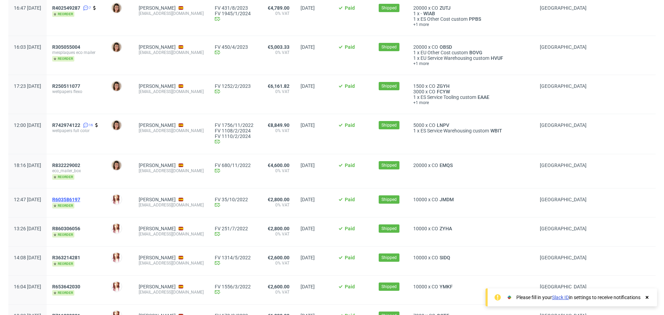
click at [75, 201] on span "R603586197" at bounding box center [66, 200] width 28 height 6
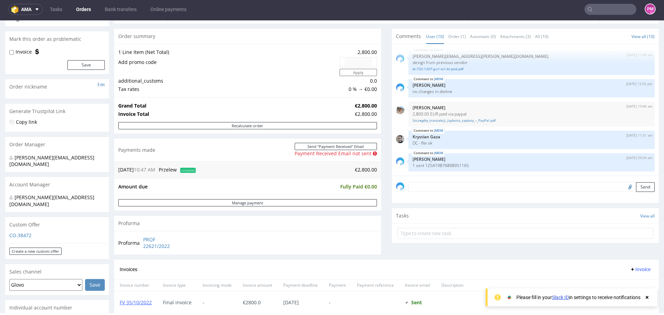
scroll to position [104, 0]
